Goal: Navigation & Orientation: Find specific page/section

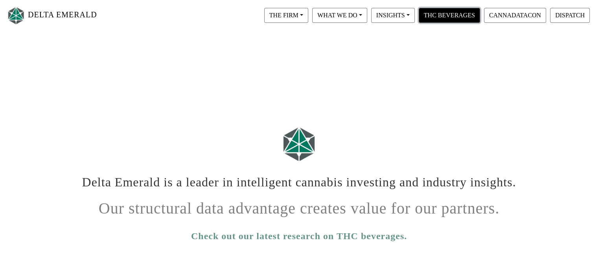
click at [437, 19] on button "THC BEVERAGES" at bounding box center [449, 15] width 61 height 15
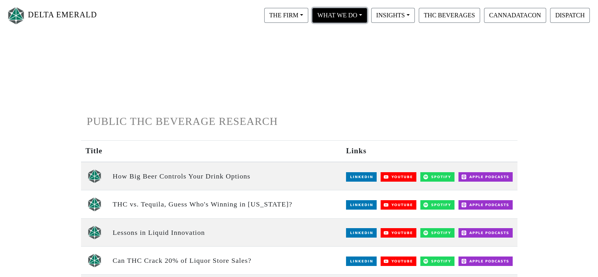
click at [328, 18] on button "WHAT WE DO" at bounding box center [339, 15] width 55 height 15
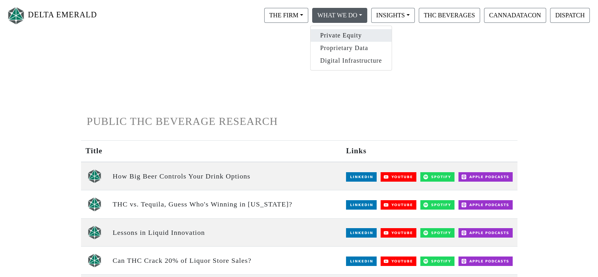
click at [331, 34] on link "Private Equity" at bounding box center [351, 35] width 81 height 13
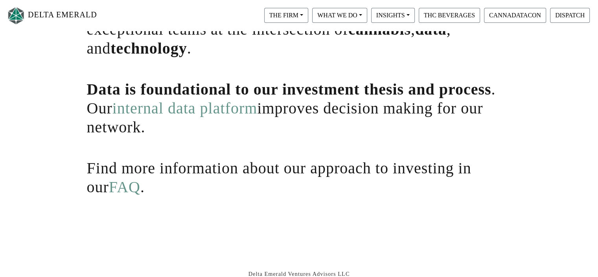
scroll to position [264, 0]
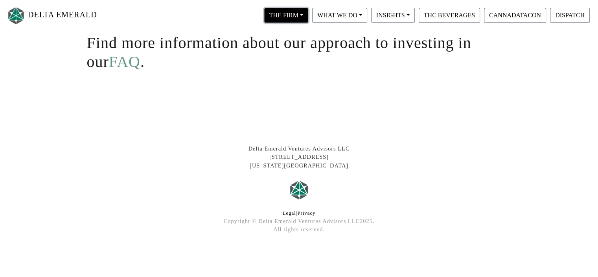
click at [300, 18] on button "THE FIRM" at bounding box center [286, 15] width 44 height 15
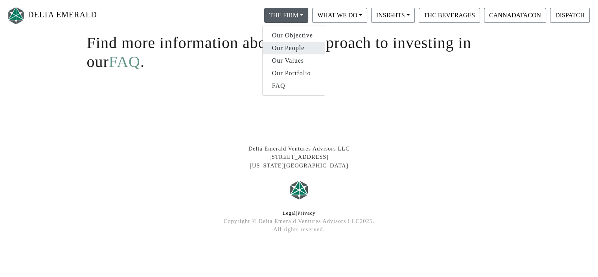
click at [298, 49] on link "Our People" at bounding box center [294, 48] width 62 height 13
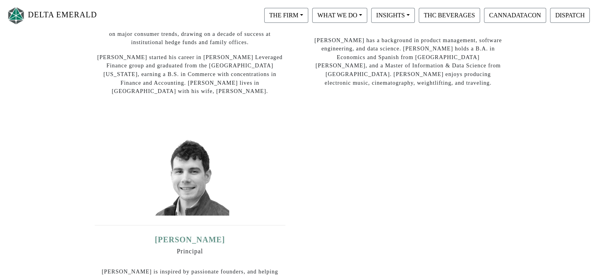
scroll to position [315, 0]
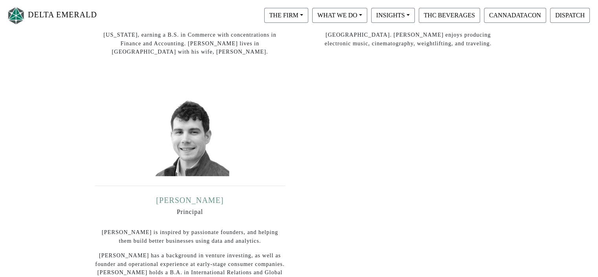
click at [201, 196] on link "[PERSON_NAME]" at bounding box center [190, 200] width 68 height 9
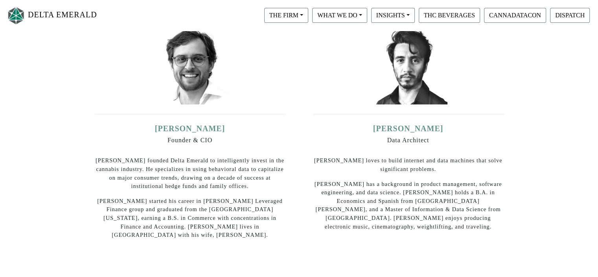
scroll to position [0, 0]
